Goal: Task Accomplishment & Management: Manage account settings

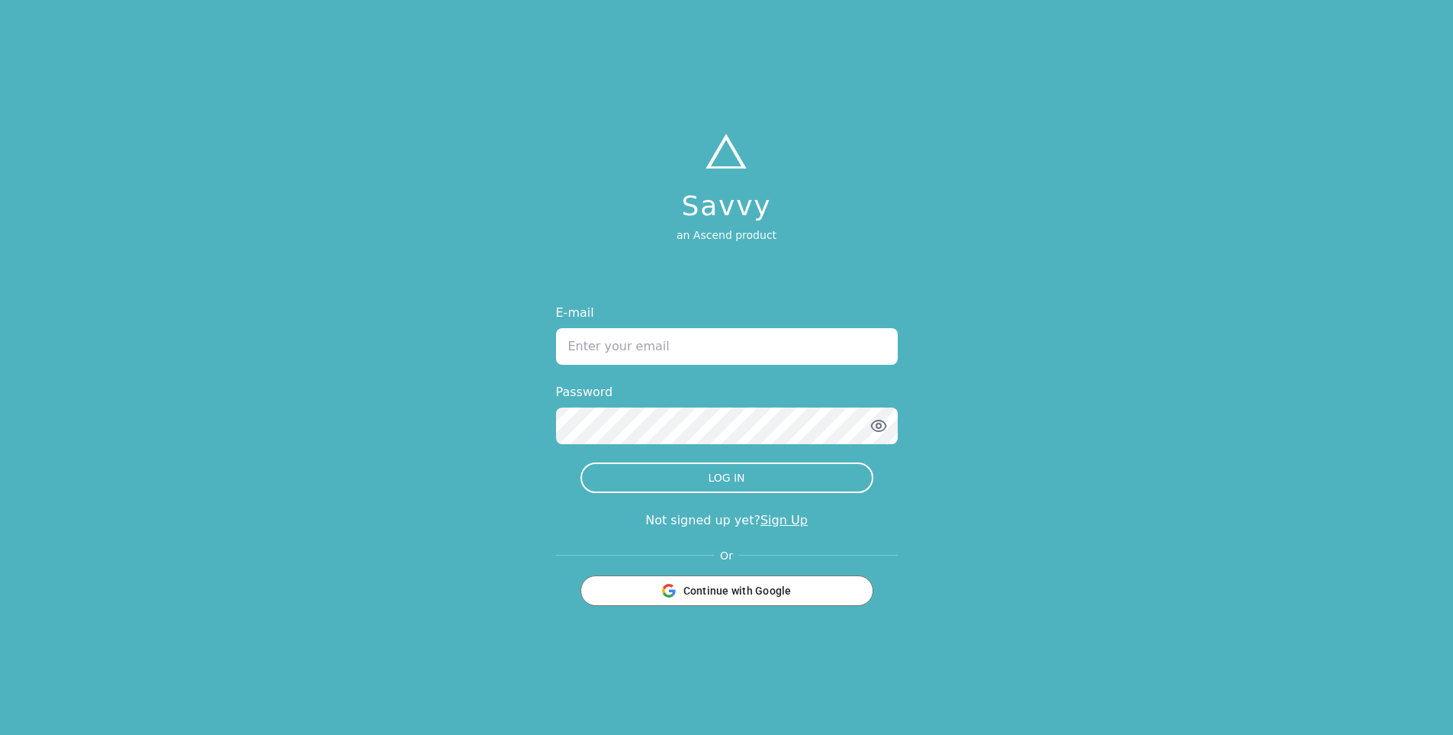
click at [658, 344] on input "E-mail" at bounding box center [727, 346] width 342 height 37
click at [619, 352] on input "E-mail" at bounding box center [727, 346] width 342 height 37
type input "[PERSON_NAME][EMAIL_ADDRESS][DOMAIN_NAME]"
click at [870, 427] on icon "button" at bounding box center [879, 426] width 18 height 18
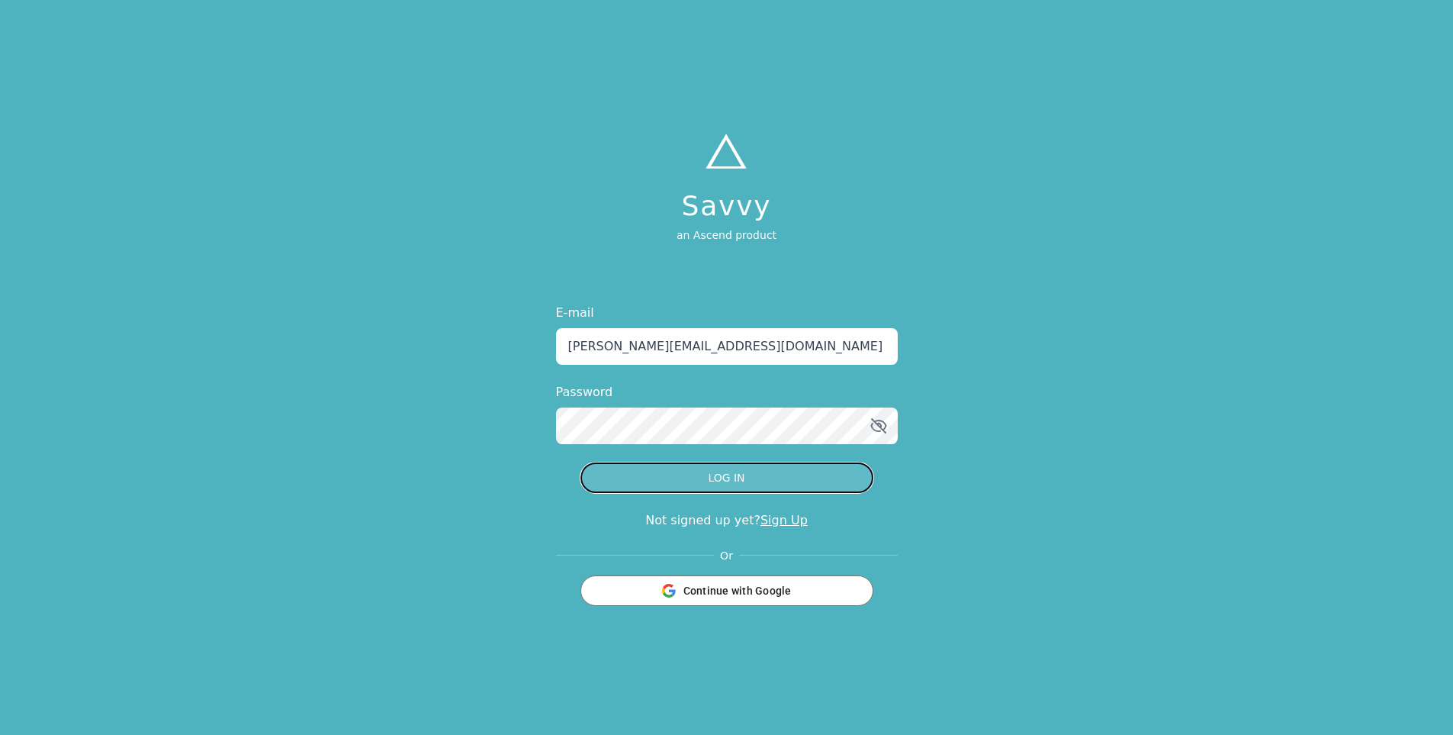
click at [803, 474] on button "LOG IN" at bounding box center [727, 477] width 293 height 31
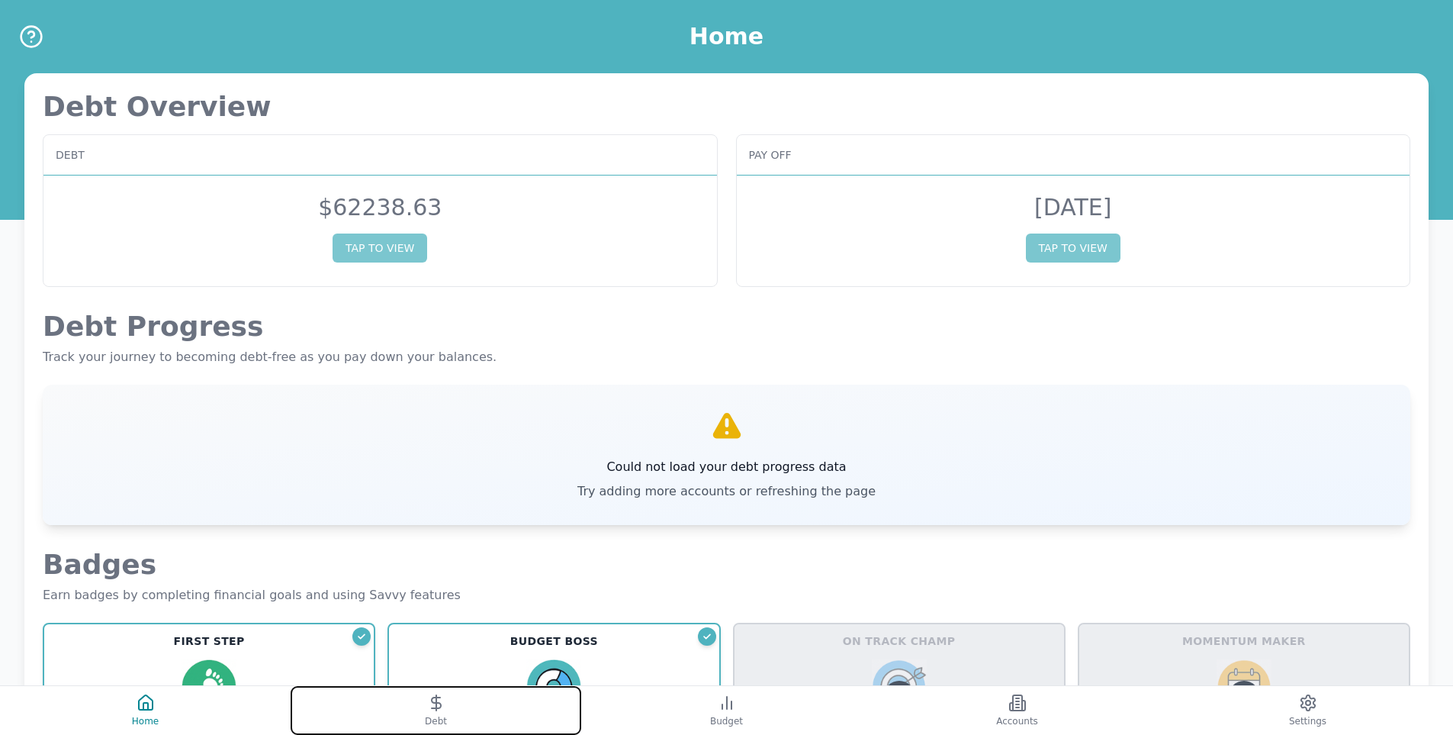
click at [448, 708] on button "Debt" at bounding box center [436, 710] width 291 height 49
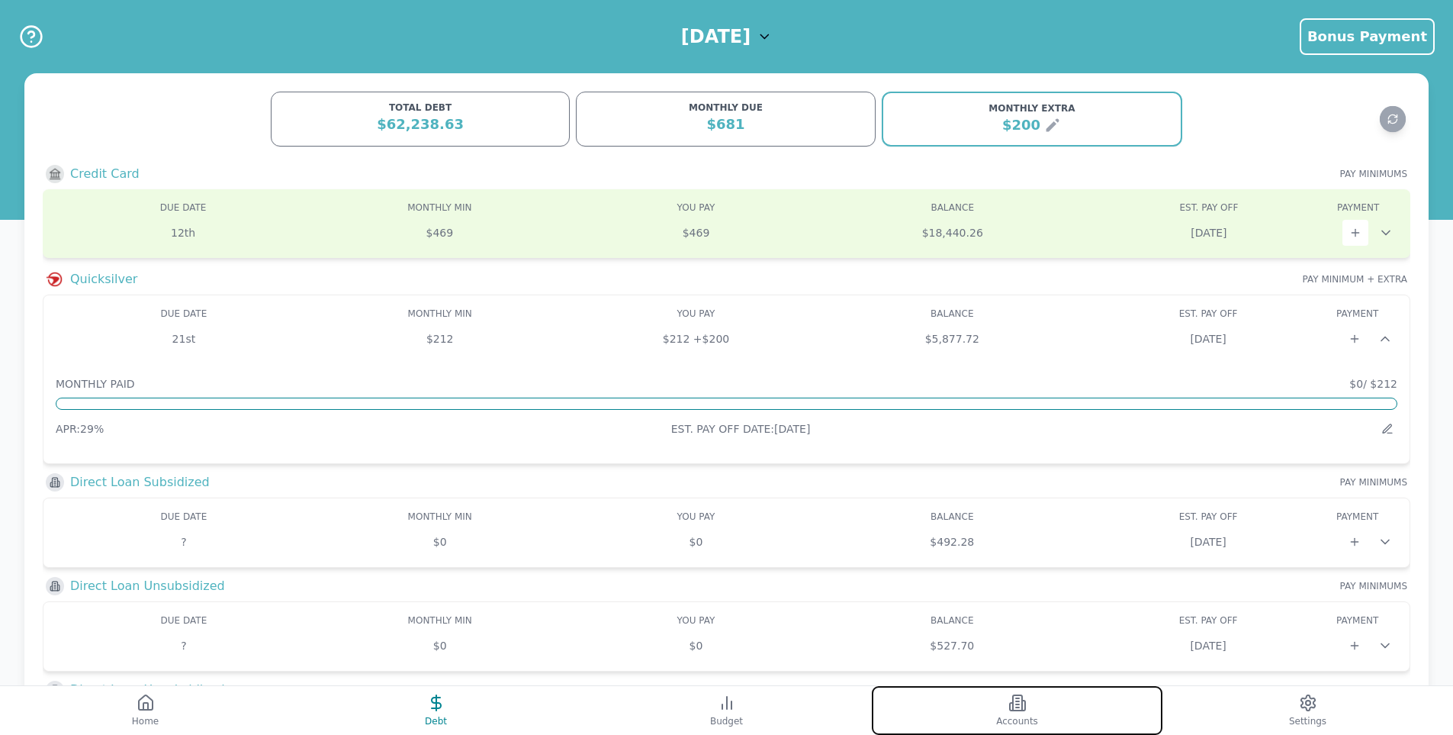
click at [969, 708] on button "Accounts" at bounding box center [1017, 710] width 291 height 49
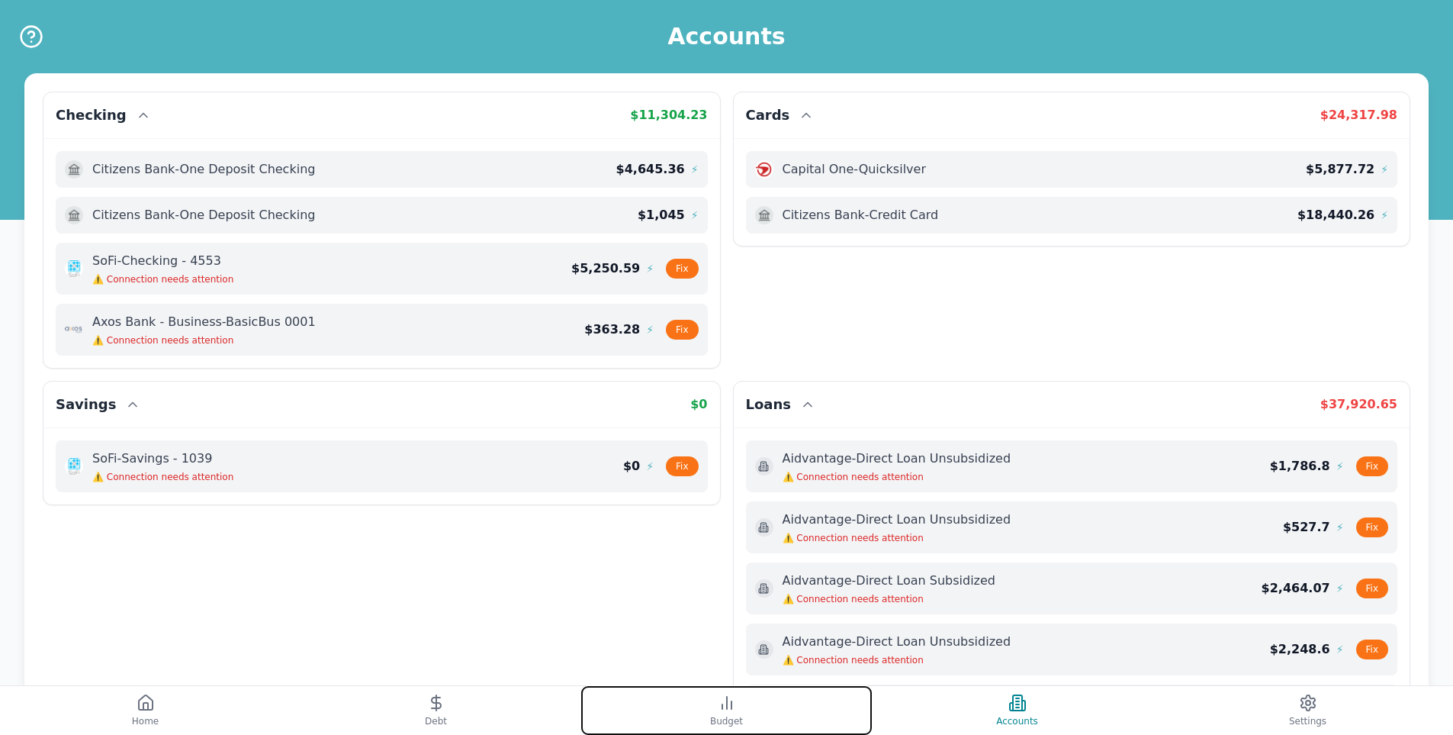
click at [693, 705] on button "Budget" at bounding box center [726, 710] width 291 height 49
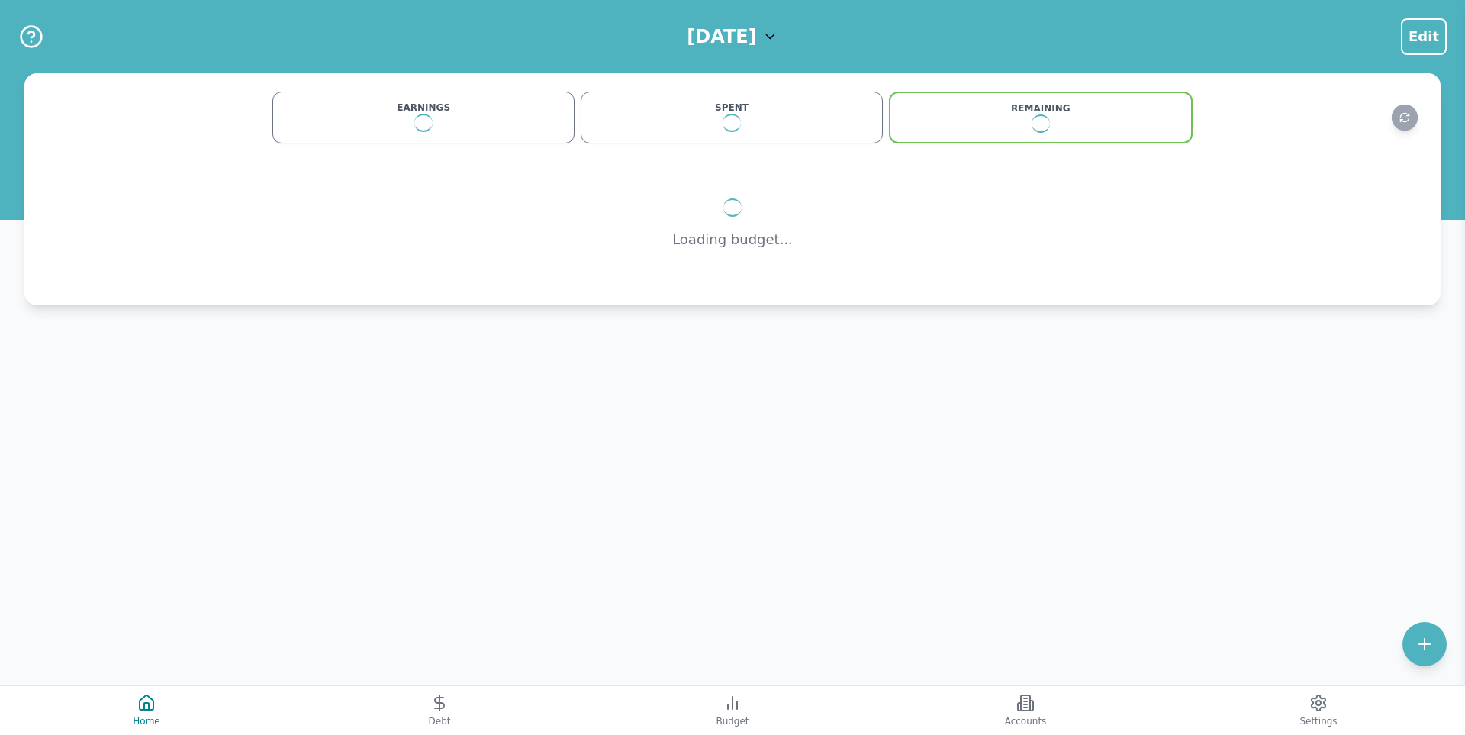
click at [778, 43] on icon at bounding box center [770, 36] width 15 height 15
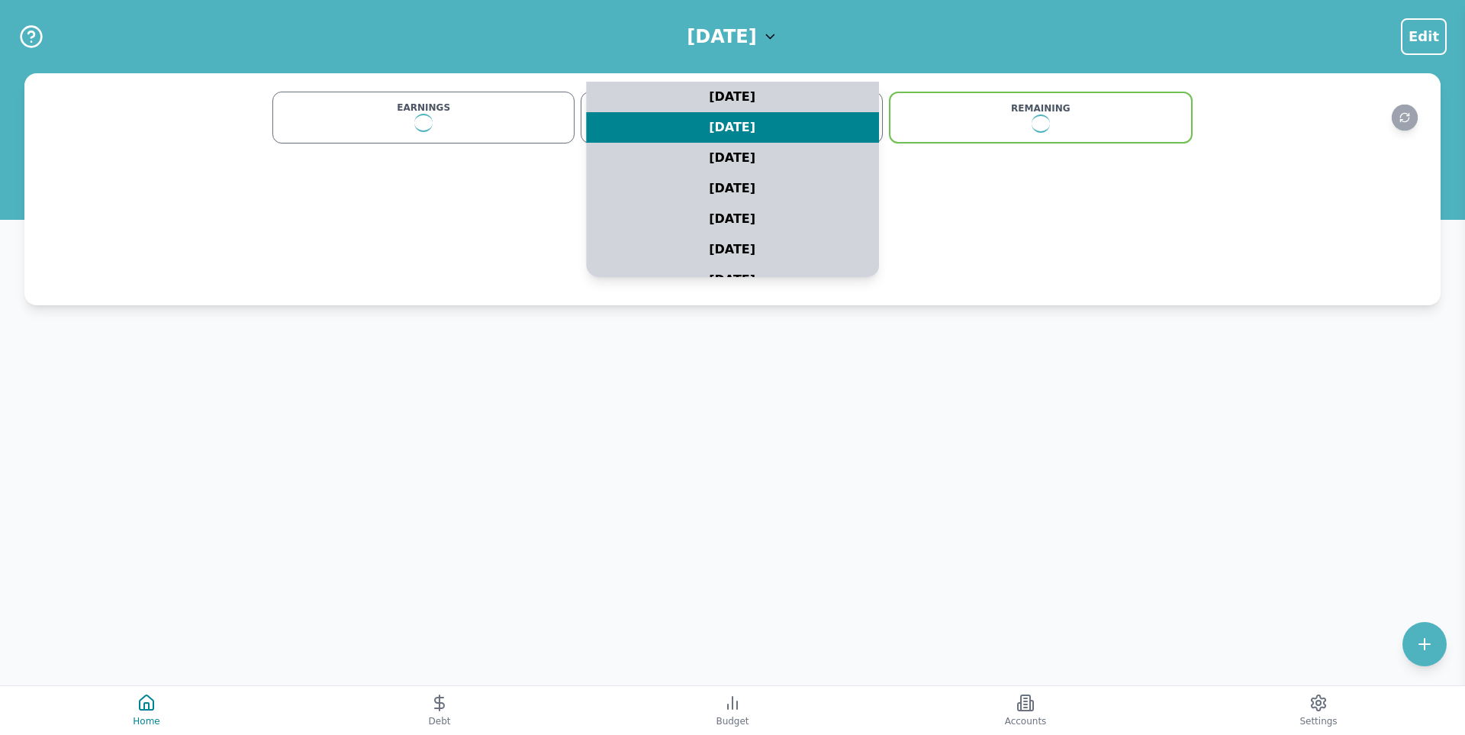
click at [778, 43] on icon at bounding box center [770, 36] width 15 height 15
